Goal: Task Accomplishment & Management: Use online tool/utility

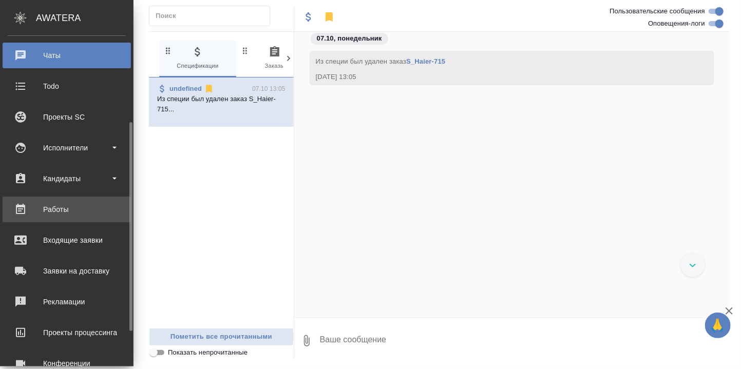
scroll to position [193, 0]
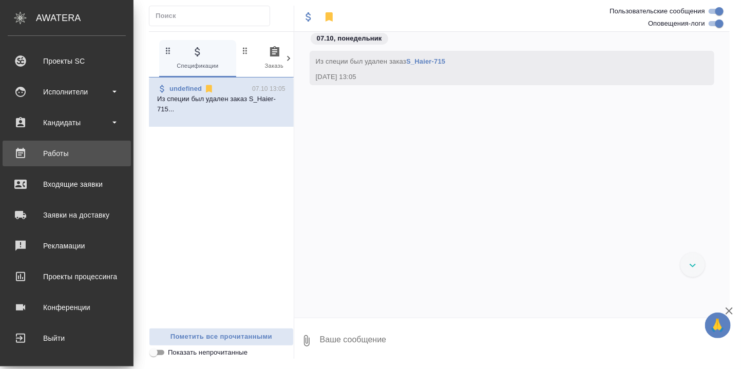
click at [64, 152] on div "Работы" at bounding box center [67, 153] width 118 height 15
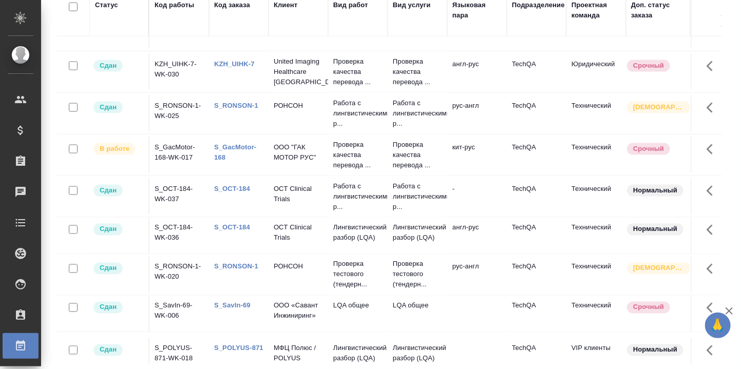
scroll to position [685, 0]
click at [233, 161] on link "S_GacMotor-168" at bounding box center [235, 152] width 42 height 18
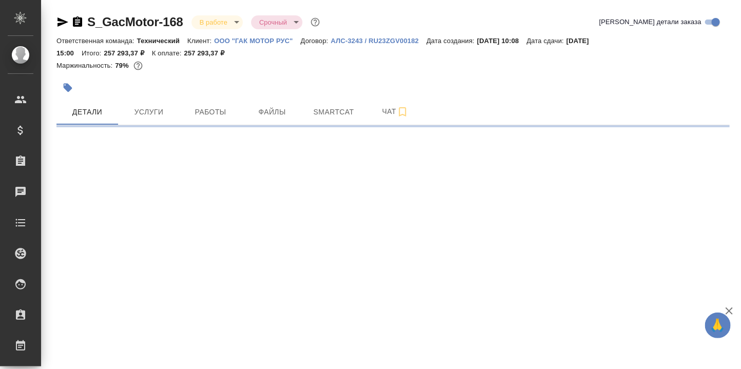
select select "RU"
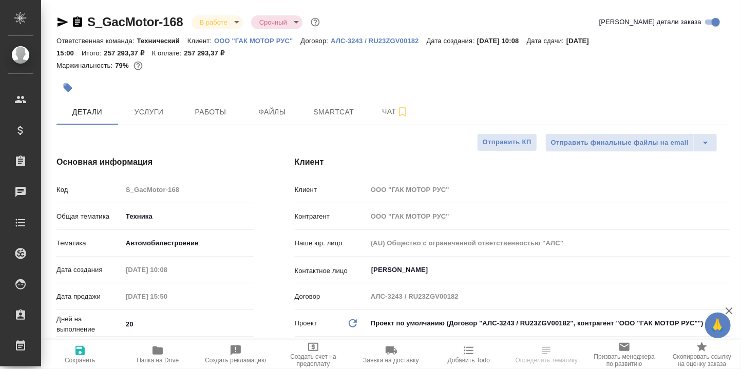
type textarea "x"
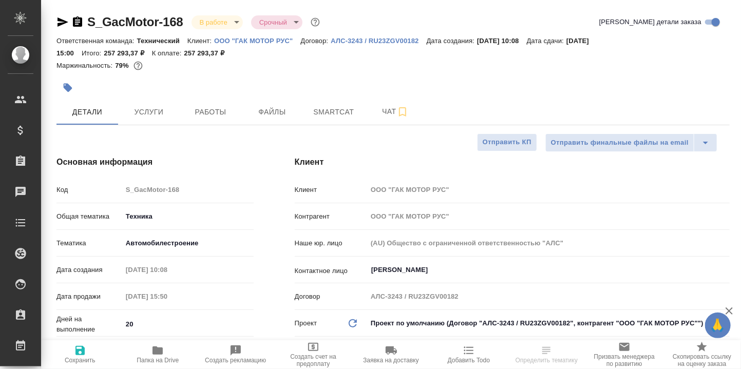
type textarea "x"
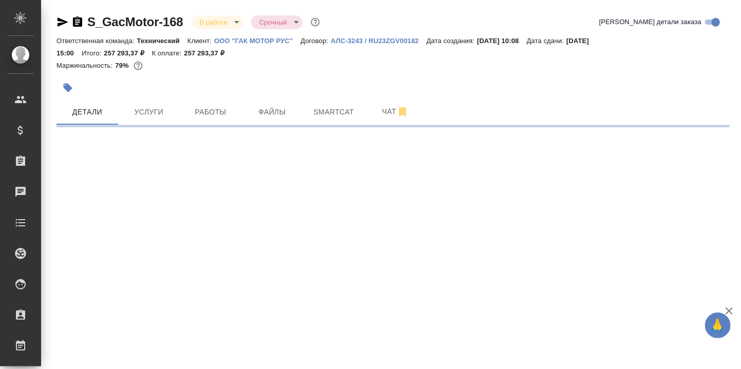
select select "RU"
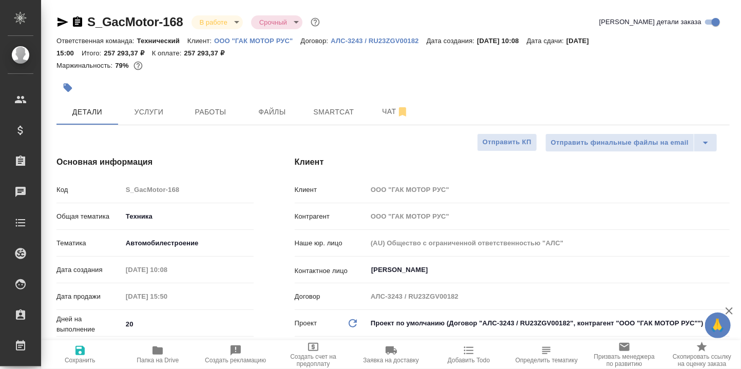
type textarea "x"
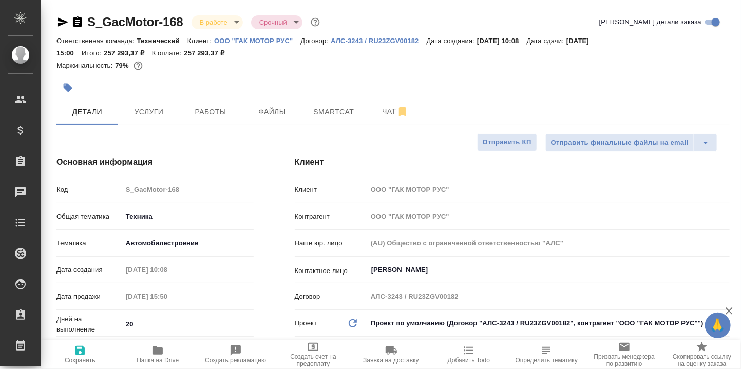
type textarea "x"
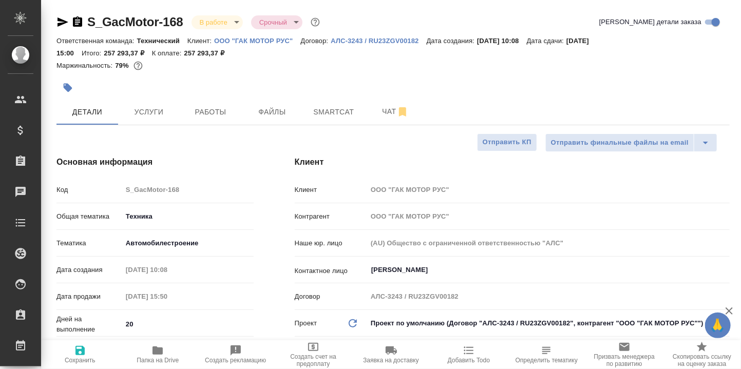
type textarea "x"
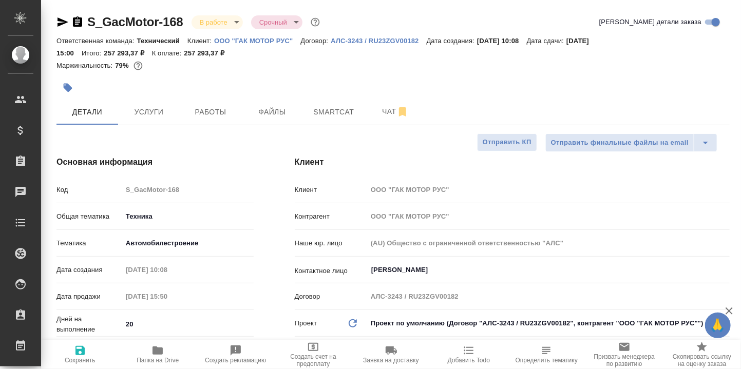
type textarea "x"
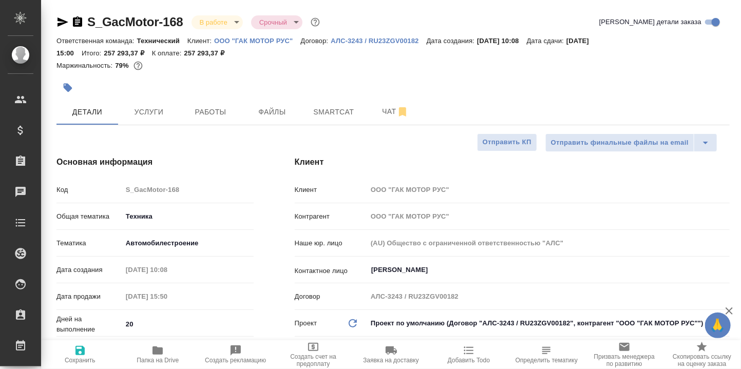
type textarea "x"
click at [343, 106] on span "Smartcat" at bounding box center [333, 112] width 49 height 13
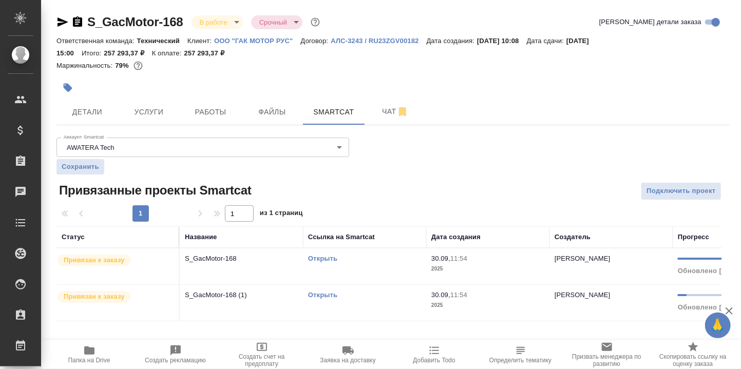
click at [329, 292] on link "Открыть" at bounding box center [322, 295] width 29 height 8
click at [320, 258] on link "Открыть" at bounding box center [322, 259] width 29 height 8
click at [319, 258] on link "Открыть" at bounding box center [322, 259] width 29 height 8
click at [82, 117] on span "Детали" at bounding box center [87, 112] width 49 height 13
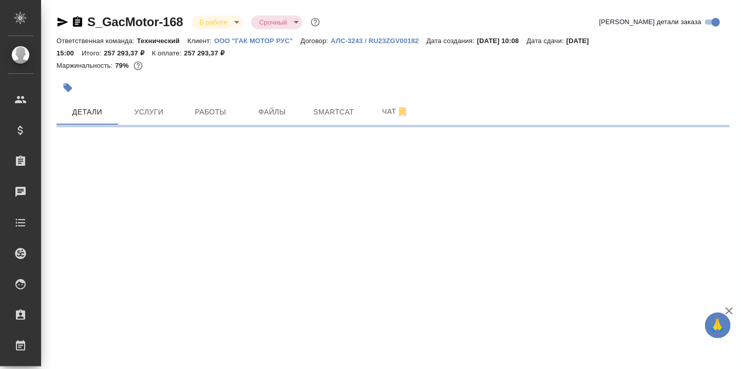
select select "RU"
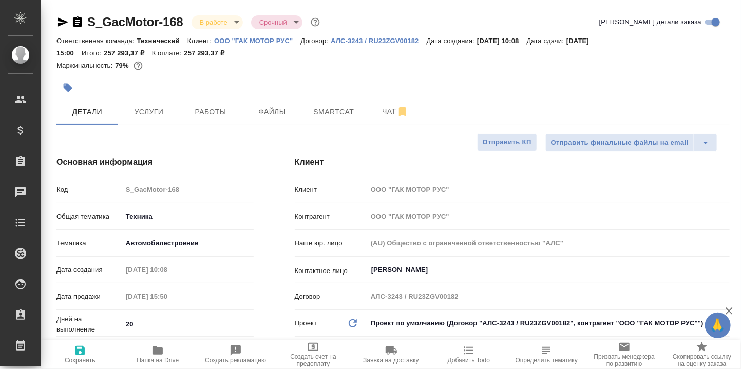
type textarea "x"
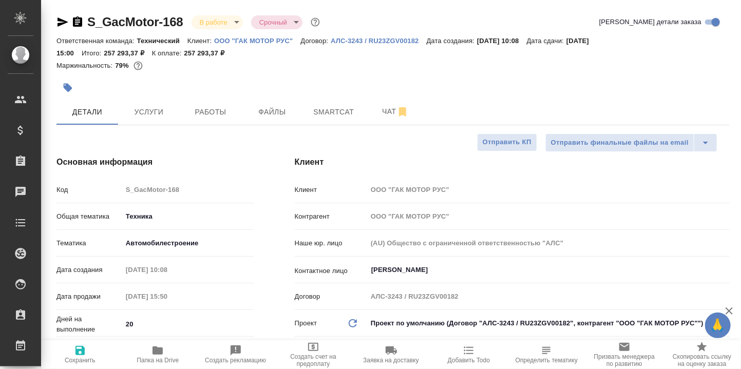
type textarea "x"
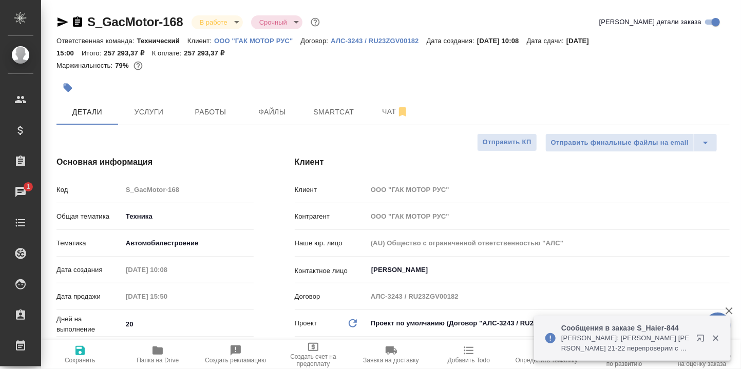
click at [643, 328] on p "Сообщения в заказе S_Haier-844" at bounding box center [625, 328] width 128 height 10
click at [645, 327] on p "Сообщения в заказе S_Haier-844" at bounding box center [625, 328] width 128 height 10
click at [647, 325] on p "Сообщения в заказе S_Haier-844" at bounding box center [625, 328] width 128 height 10
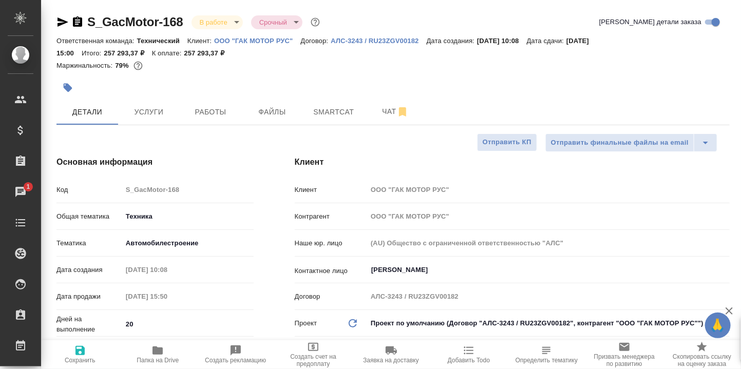
type textarea "x"
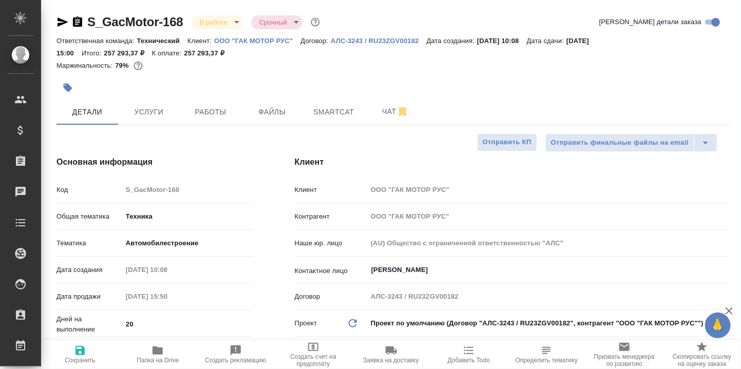
type textarea "x"
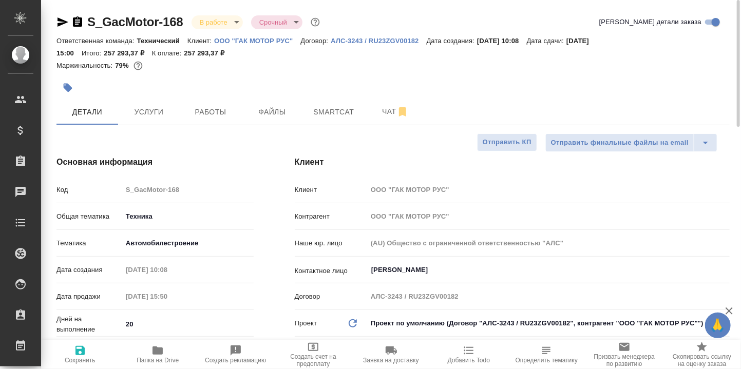
type textarea "x"
click at [339, 107] on span "Smartcat" at bounding box center [333, 112] width 49 height 13
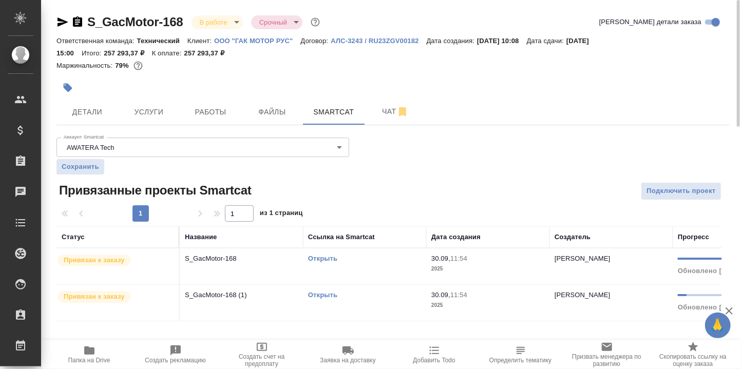
click at [326, 291] on link "Открыть" at bounding box center [322, 295] width 29 height 8
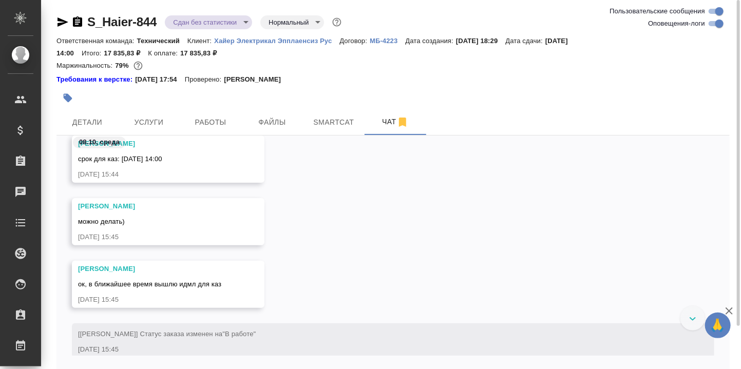
scroll to position [22086, 0]
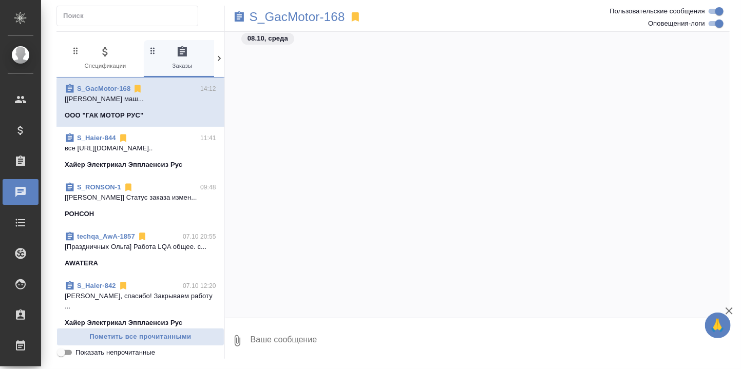
scroll to position [14502, 0]
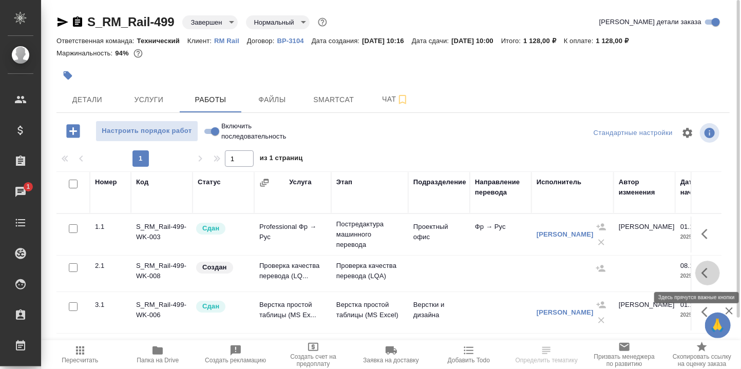
click at [705, 271] on icon "button" at bounding box center [708, 273] width 12 height 12
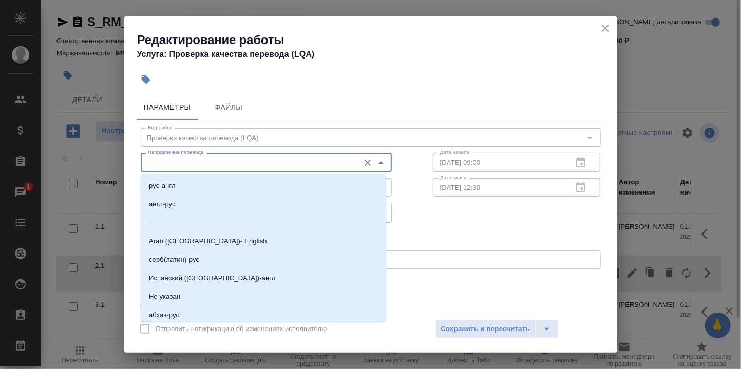
click at [207, 164] on input "Направление перевода" at bounding box center [249, 162] width 211 height 12
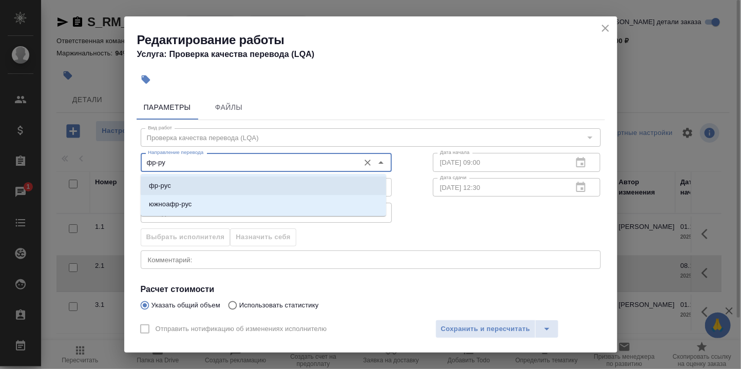
click at [212, 185] on li "фр-рус" at bounding box center [264, 186] width 246 height 18
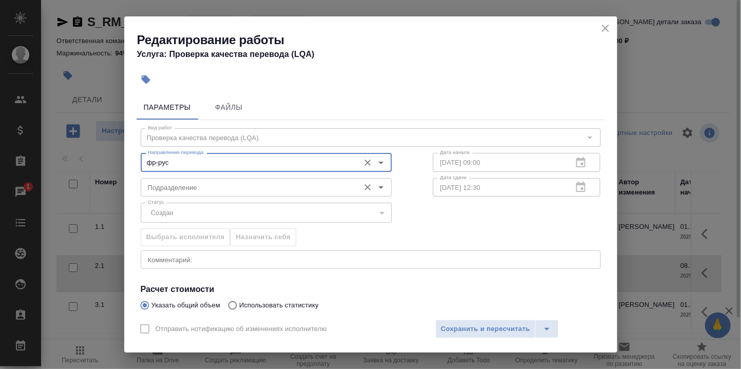
type input "фр-рус"
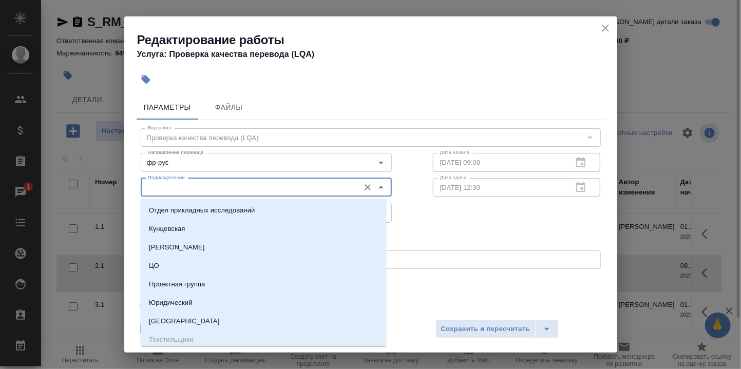
click at [213, 184] on input "Подразделение" at bounding box center [249, 187] width 211 height 12
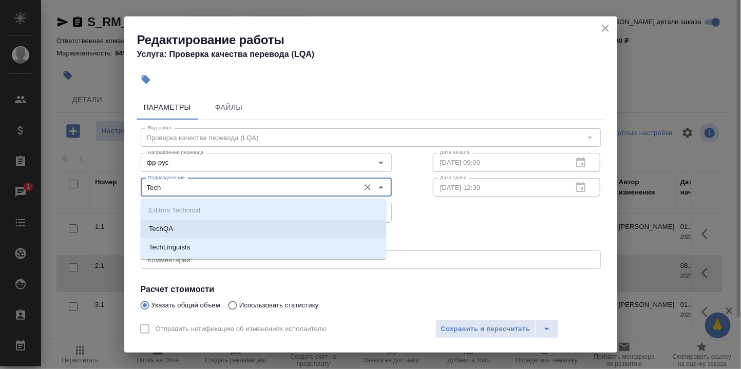
click at [191, 229] on li "TechQA" at bounding box center [264, 229] width 246 height 18
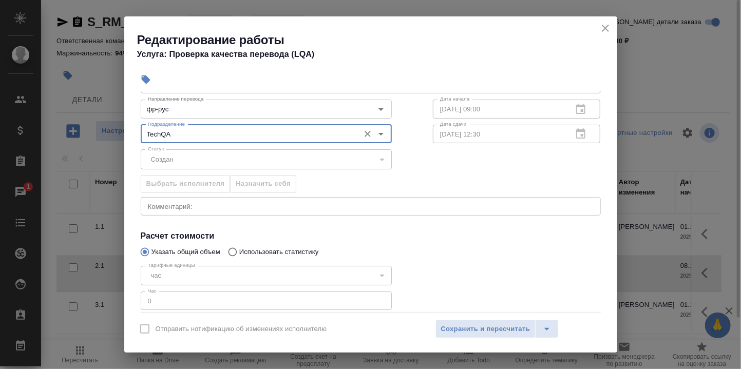
scroll to position [68, 0]
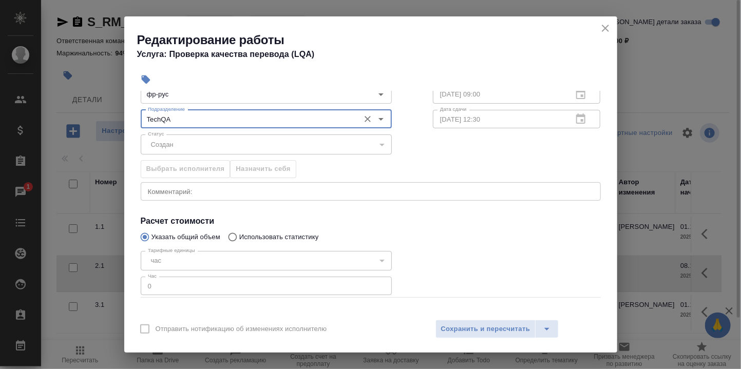
type input "TechQA"
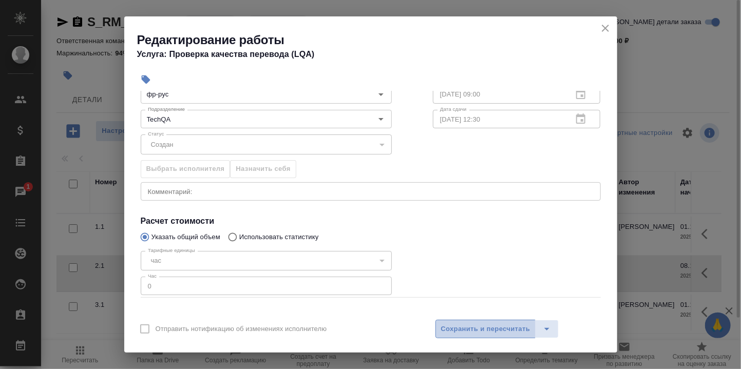
click at [478, 330] on span "Сохранить и пересчитать" at bounding box center [485, 330] width 89 height 12
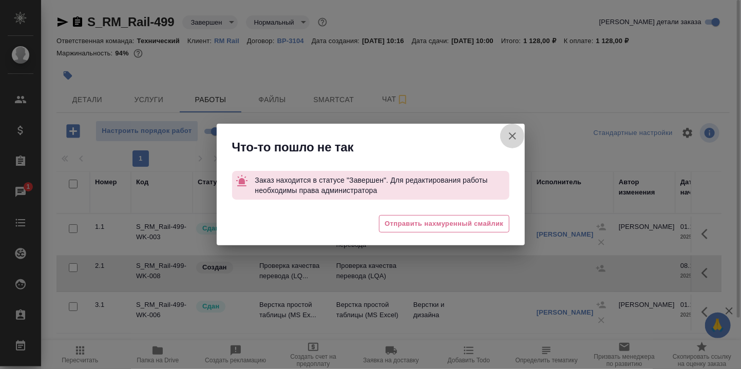
click at [515, 132] on icon "button" at bounding box center [512, 136] width 12 height 12
